Goal: Task Accomplishment & Management: Use online tool/utility

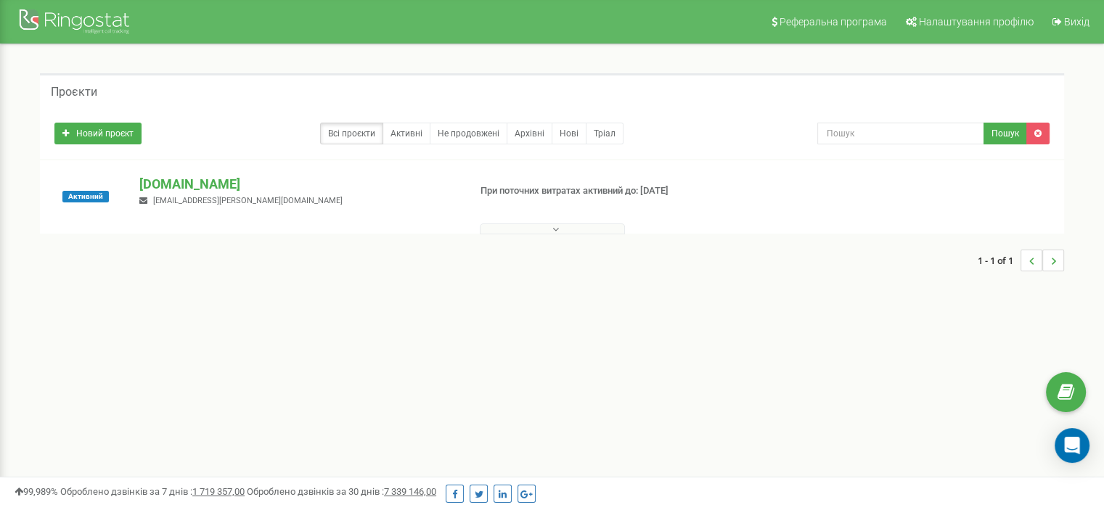
click at [215, 182] on p "[DOMAIN_NAME]" at bounding box center [297, 184] width 317 height 19
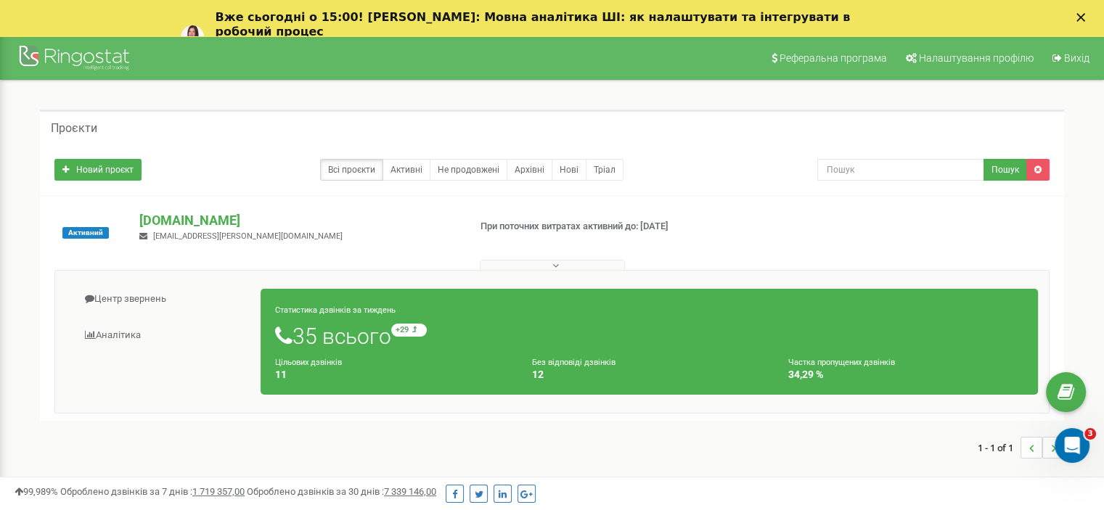
scroll to position [73, 0]
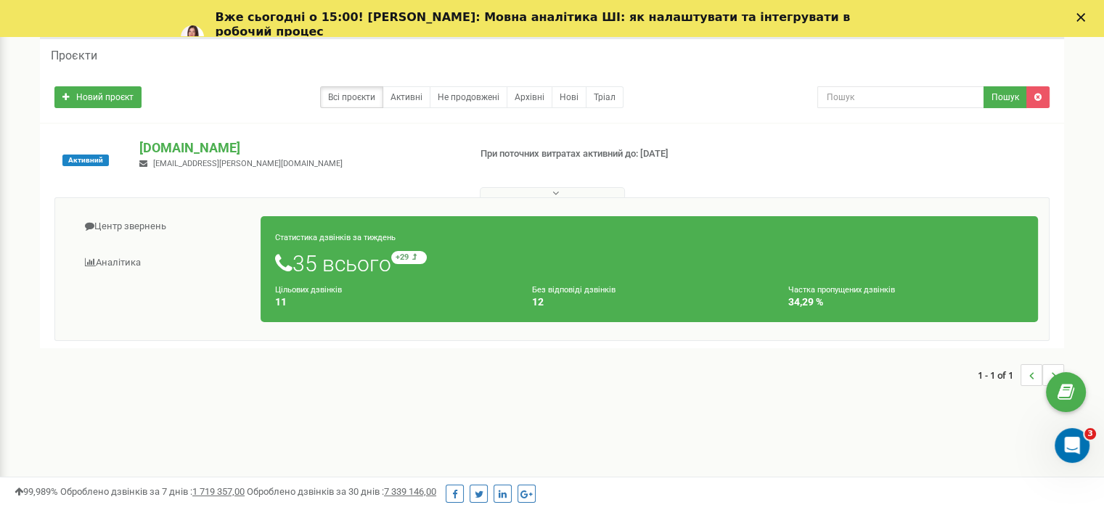
click at [545, 240] on div "Статистика дзвінків за тиждень 35 всього +29 відносно минулого тижня Цільових д…" at bounding box center [650, 269] width 778 height 107
click at [336, 235] on small "Статистика дзвінків за тиждень" at bounding box center [335, 237] width 121 height 9
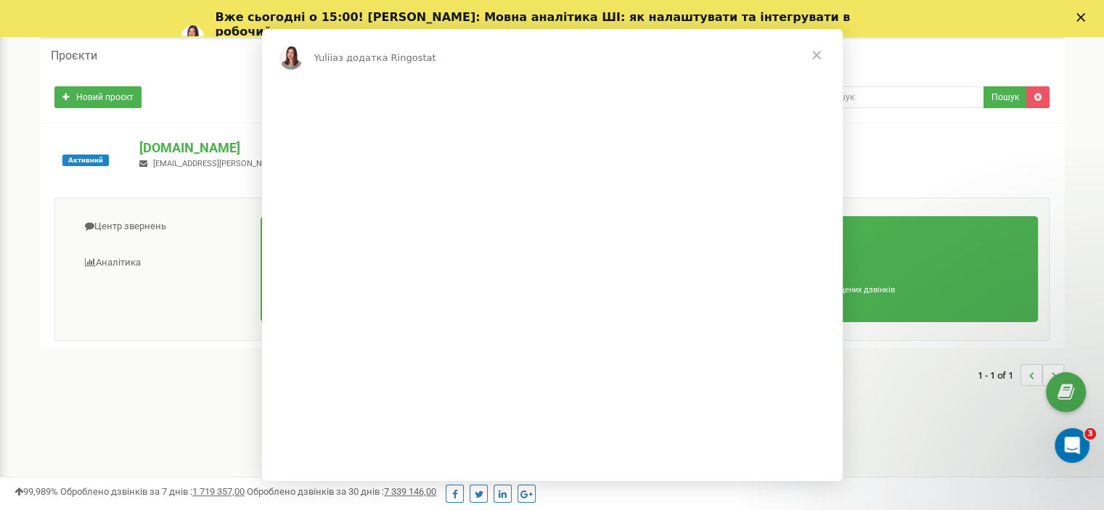
scroll to position [0, 0]
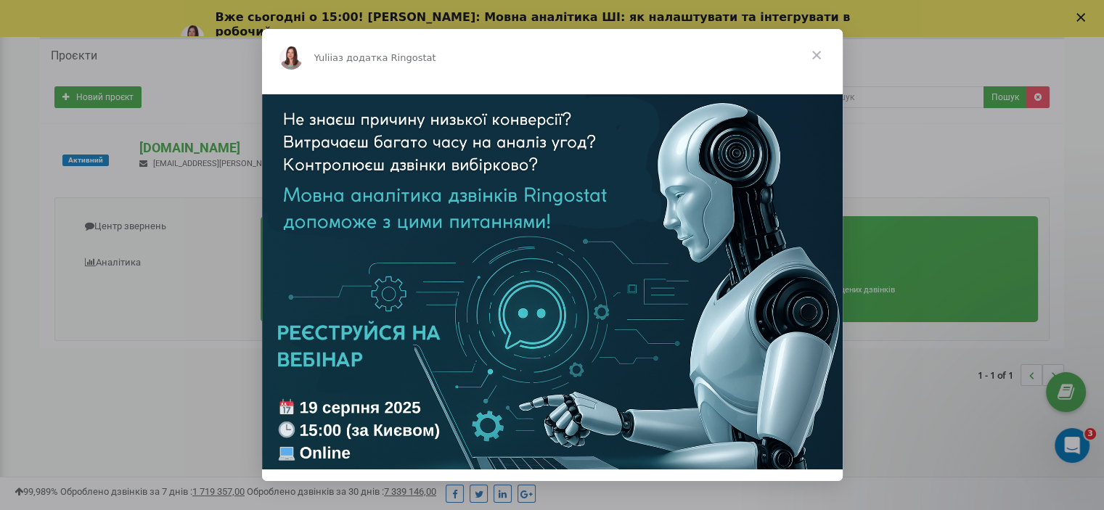
click at [815, 54] on span "Закрити" at bounding box center [817, 55] width 52 height 52
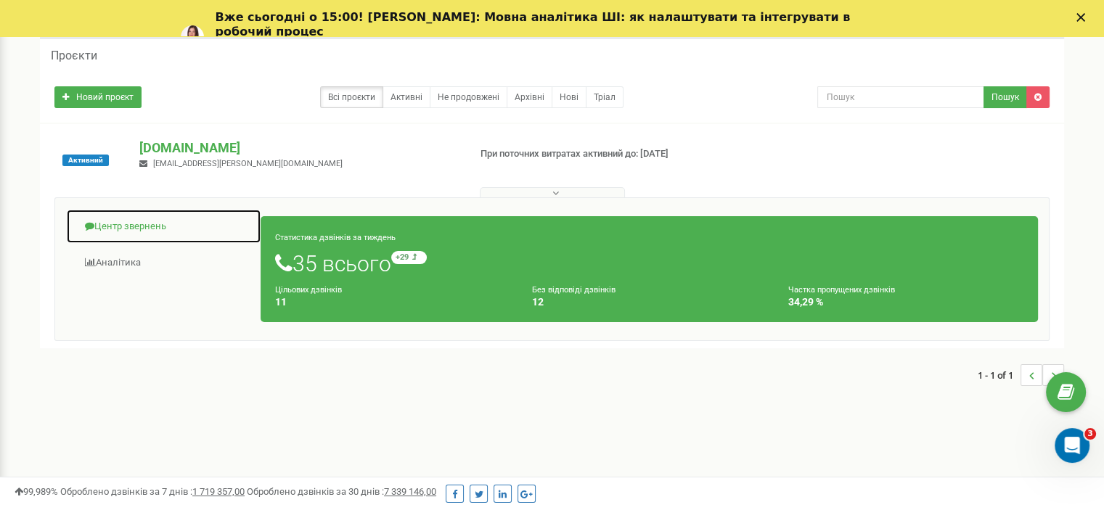
click at [131, 227] on link "Центр звернень" at bounding box center [163, 227] width 195 height 36
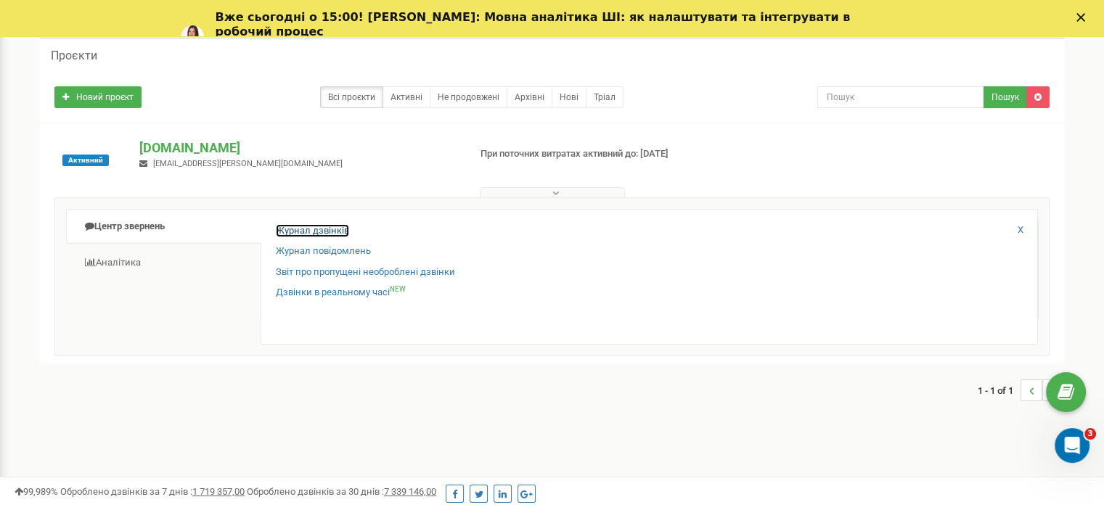
click at [285, 233] on link "Журнал дзвінків" at bounding box center [312, 231] width 73 height 14
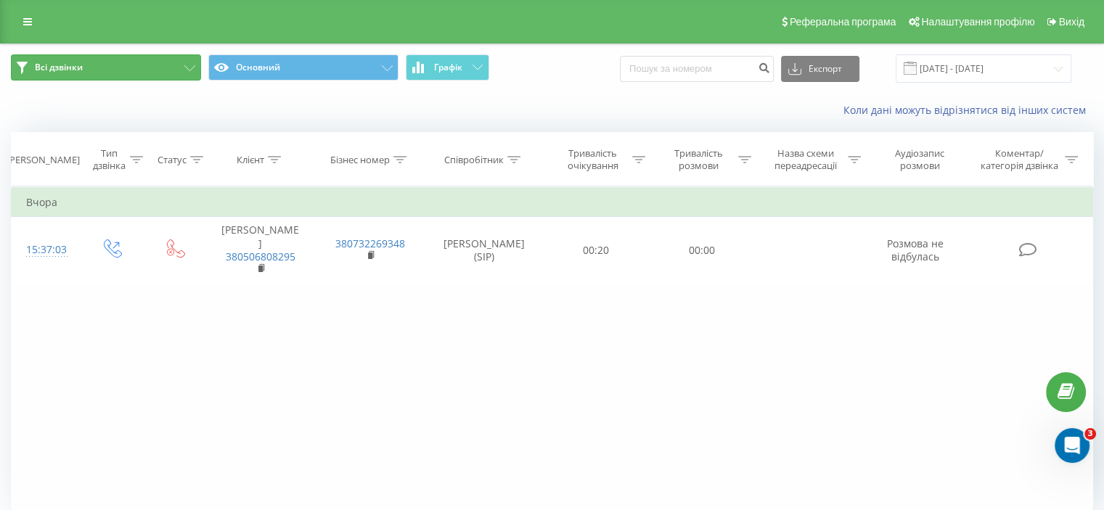
click at [187, 69] on icon at bounding box center [189, 68] width 11 height 6
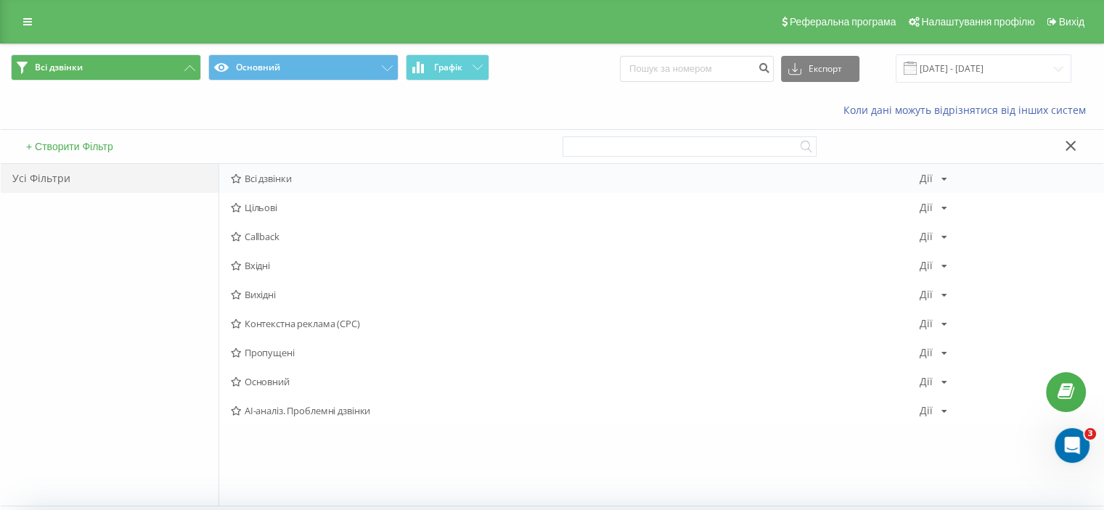
click at [254, 174] on span "Всі дзвінки" at bounding box center [575, 179] width 689 height 10
